Goal: Find specific page/section: Find specific page/section

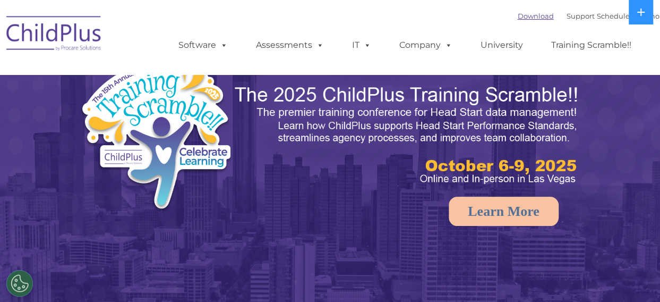
select select "MEDIUM"
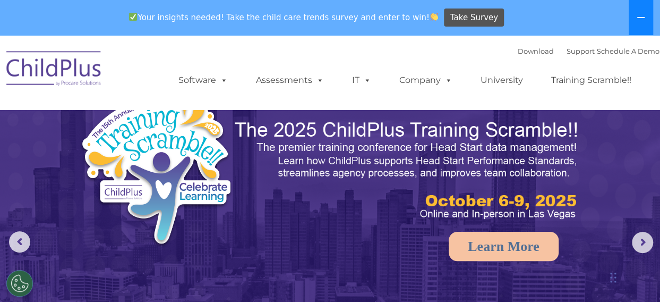
click at [639, 22] on button at bounding box center [641, 17] width 24 height 35
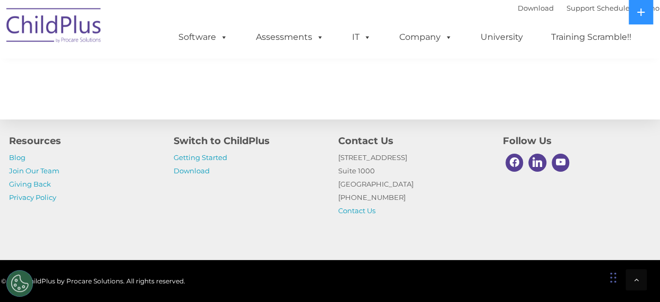
scroll to position [1295, 0]
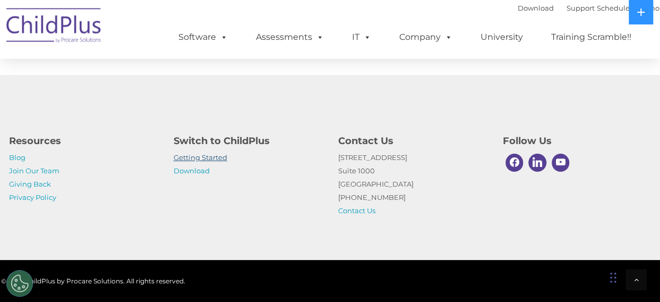
click at [205, 155] on link "Getting Started" at bounding box center [201, 157] width 54 height 9
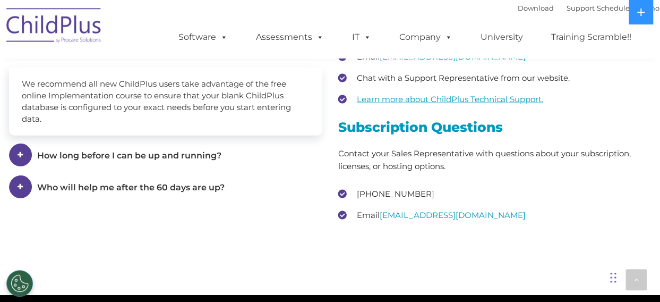
scroll to position [1464, 0]
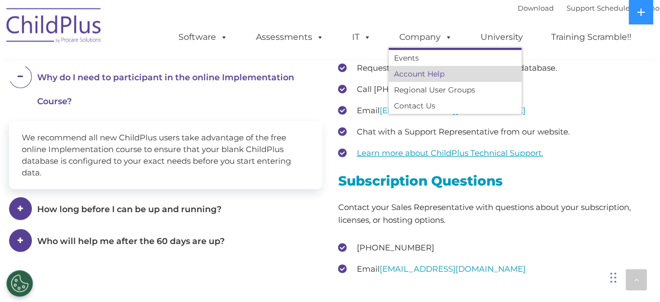
click at [432, 74] on link "Account Help" at bounding box center [455, 74] width 133 height 16
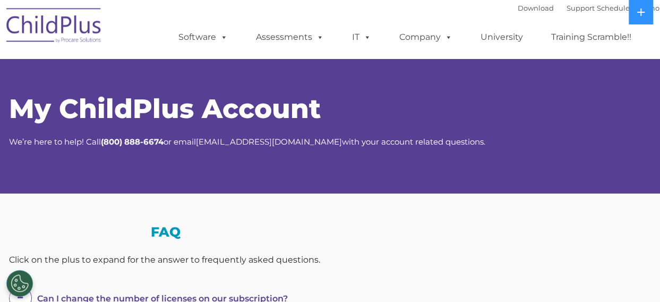
select select "MEDIUM"
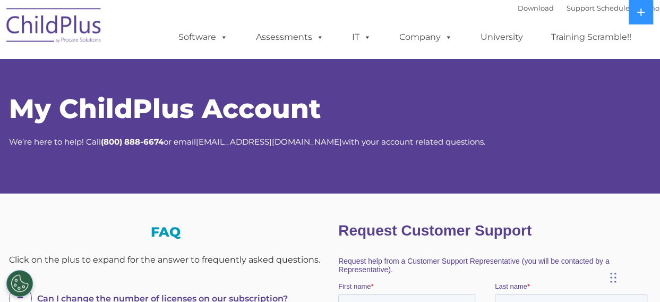
click at [67, 32] on img at bounding box center [54, 27] width 106 height 53
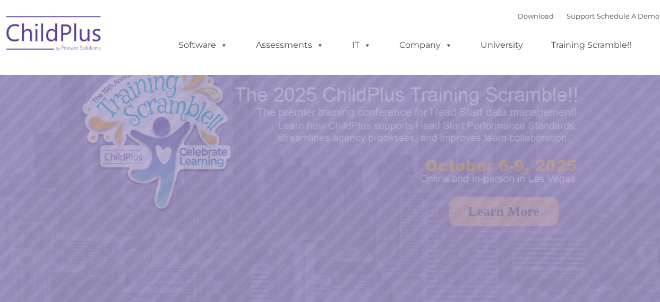
select select "MEDIUM"
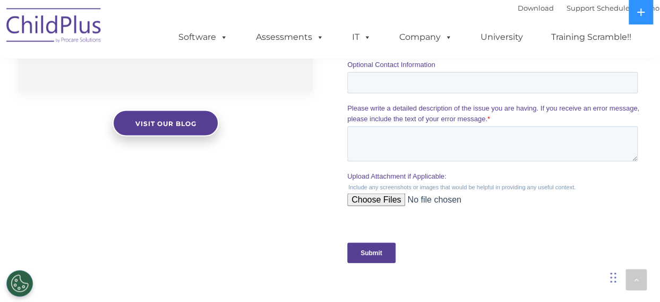
scroll to position [974, 0]
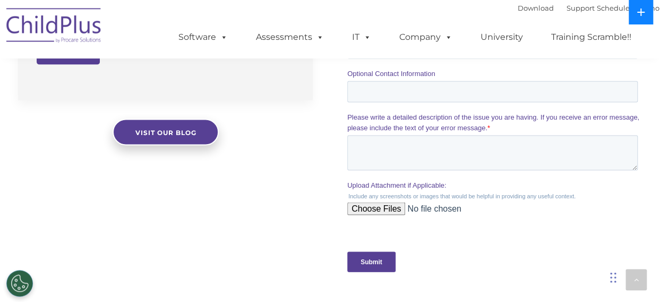
click at [645, 7] on button at bounding box center [641, 12] width 24 height 24
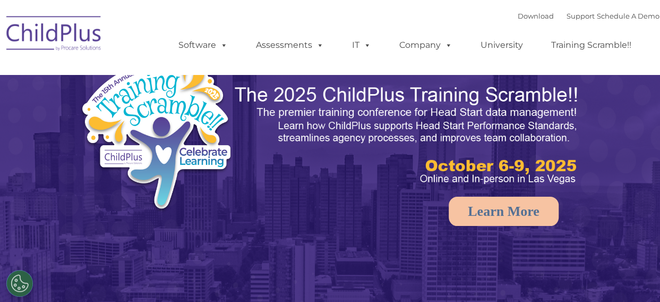
select select "MEDIUM"
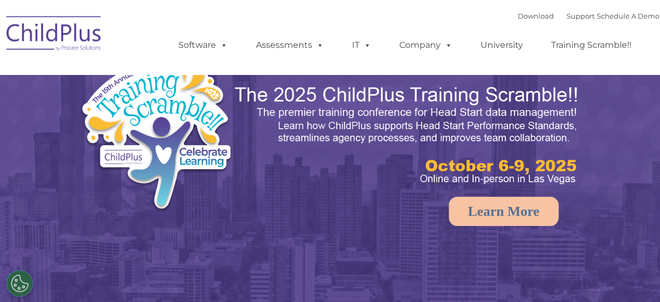
select select "MEDIUM"
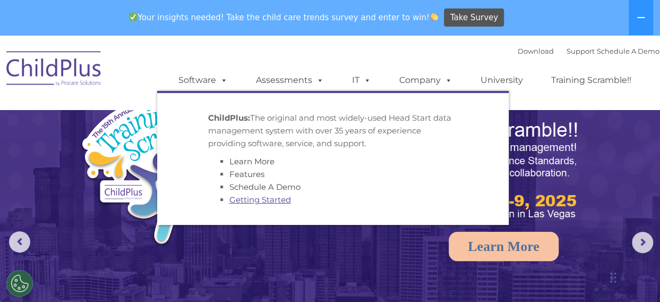
click at [256, 199] on link "Getting Started" at bounding box center [261, 199] width 62 height 10
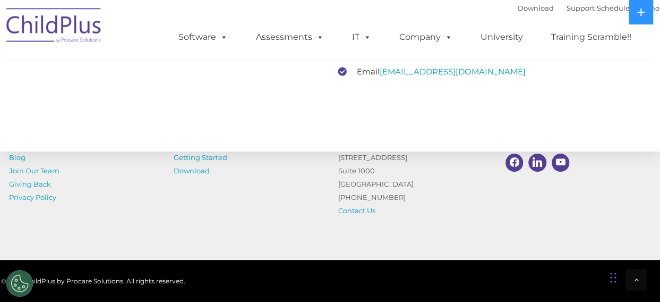
scroll to position [1762, 0]
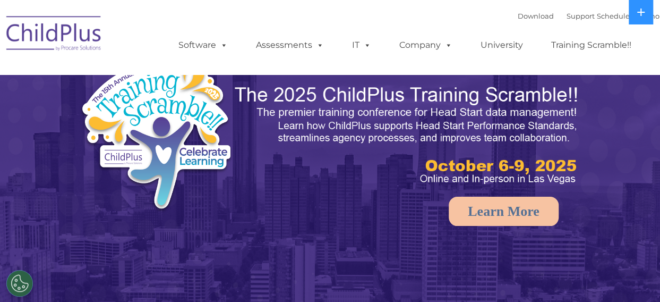
select select "MEDIUM"
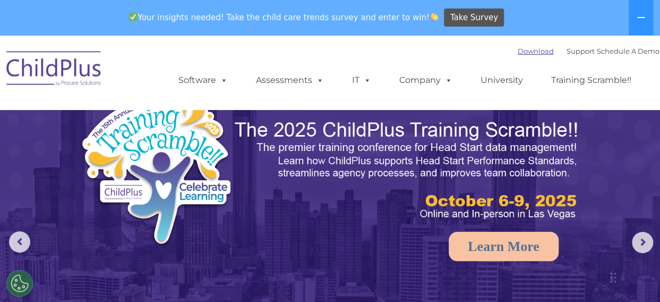
click at [526, 55] on link "Download" at bounding box center [536, 51] width 36 height 9
